Goal: Transaction & Acquisition: Purchase product/service

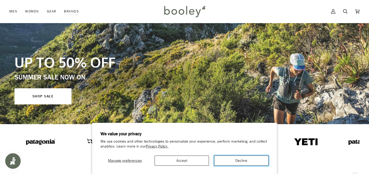
click at [230, 163] on button "Decline" at bounding box center [241, 160] width 54 height 10
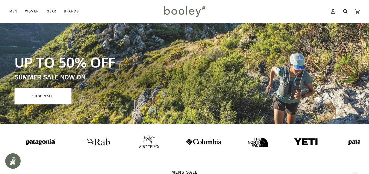
click at [42, 95] on link "SHOP SALE" at bounding box center [43, 96] width 57 height 16
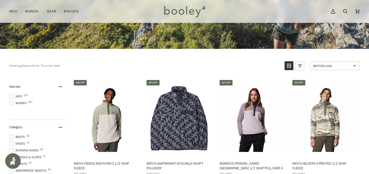
scroll to position [96, 0]
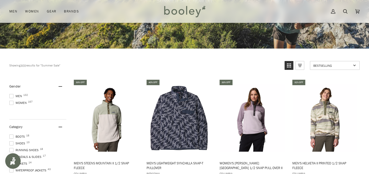
click at [11, 103] on span at bounding box center [11, 103] width 4 height 4
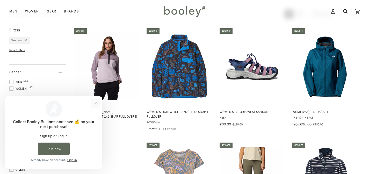
click at [95, 102] on button "Close prompt" at bounding box center [95, 102] width 9 height 9
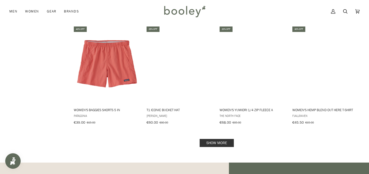
scroll to position [608, 0]
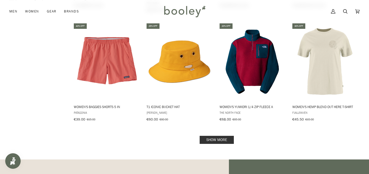
click at [221, 136] on link "Show more" at bounding box center [217, 140] width 34 height 8
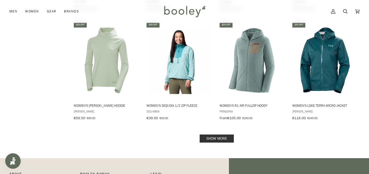
scroll to position [1171, 0]
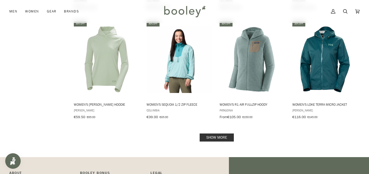
click at [206, 133] on link "Show more" at bounding box center [217, 137] width 34 height 8
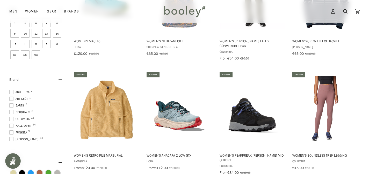
scroll to position [6, 0]
click at [12, 122] on span at bounding box center [11, 124] width 4 height 4
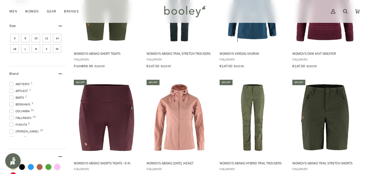
scroll to position [315, 0]
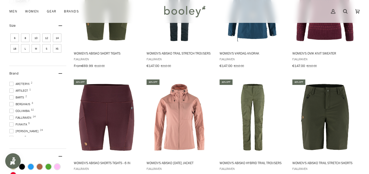
click at [10, 116] on span at bounding box center [11, 117] width 4 height 4
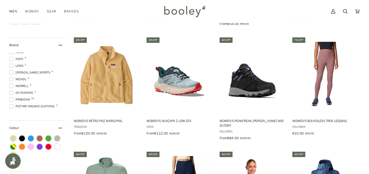
scroll to position [65, 0]
click at [12, 96] on span at bounding box center [11, 98] width 4 height 4
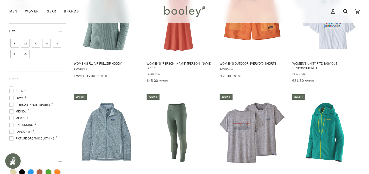
scroll to position [311, 0]
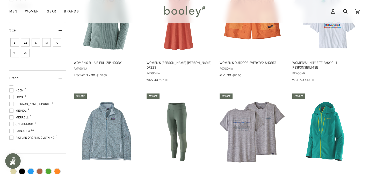
click at [11, 129] on span at bounding box center [11, 131] width 4 height 4
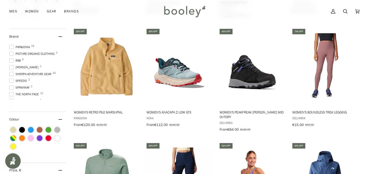
scroll to position [113, 0]
